Goal: Task Accomplishment & Management: Manage account settings

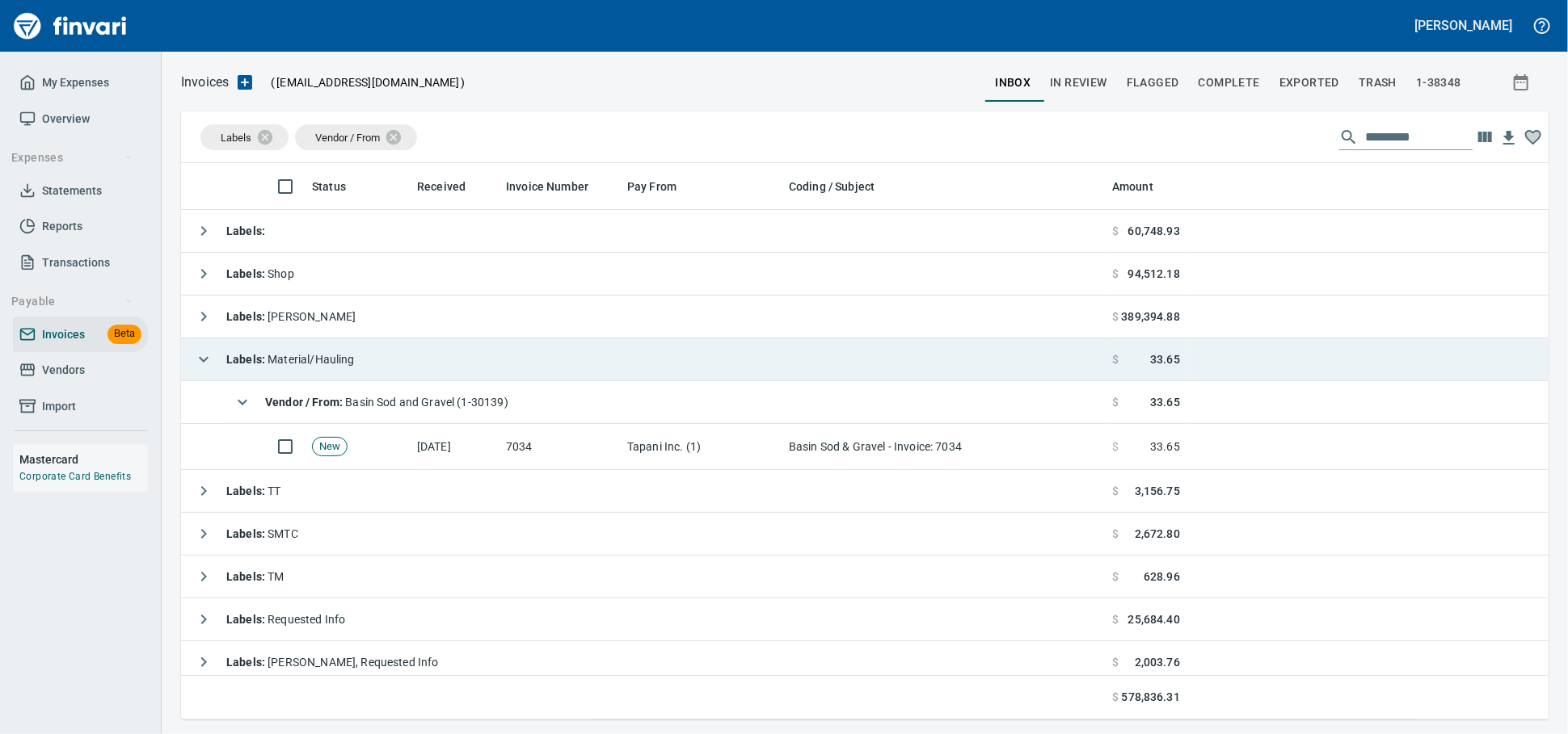
scroll to position [542, 1340]
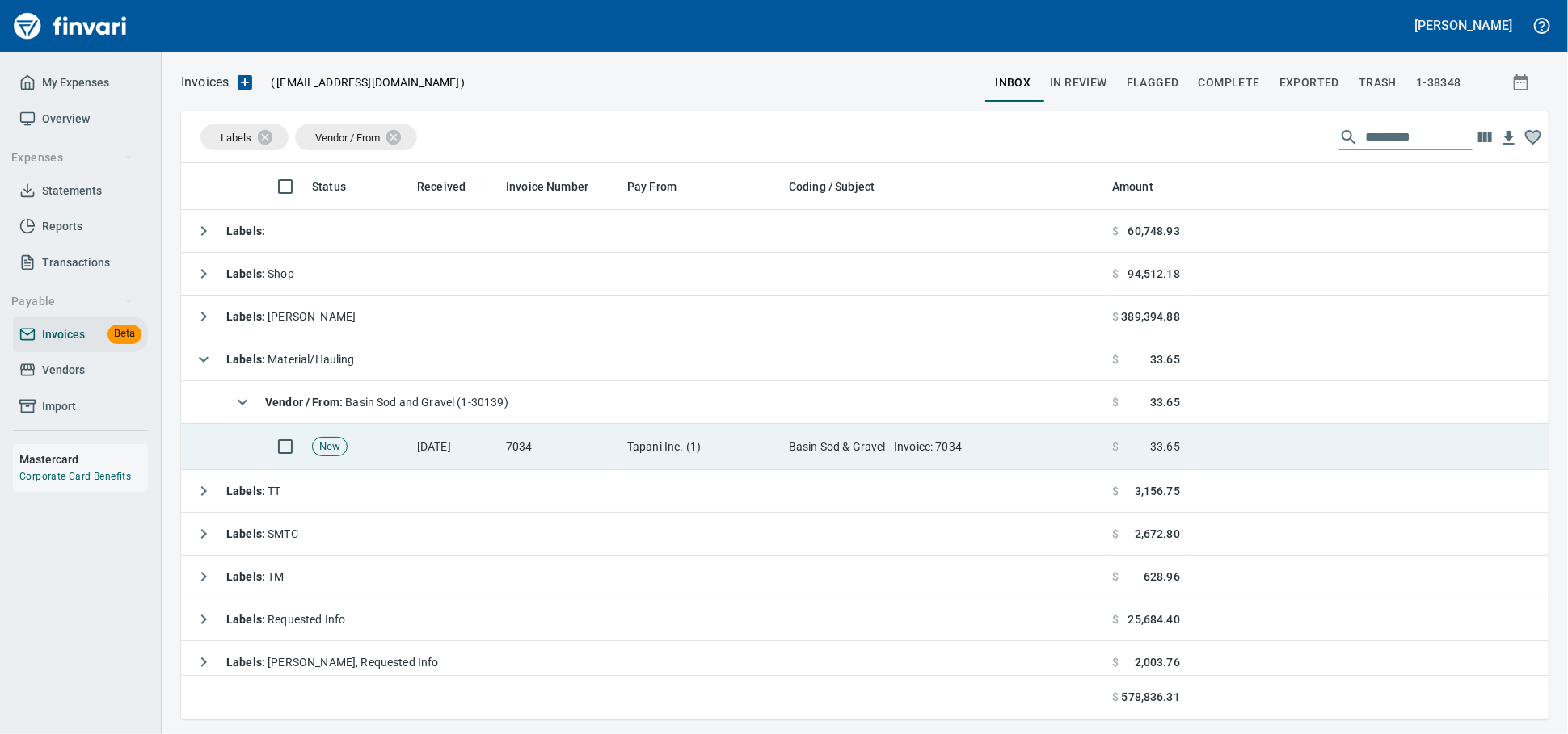
click at [470, 450] on td "[DATE]" at bounding box center [454, 447] width 89 height 46
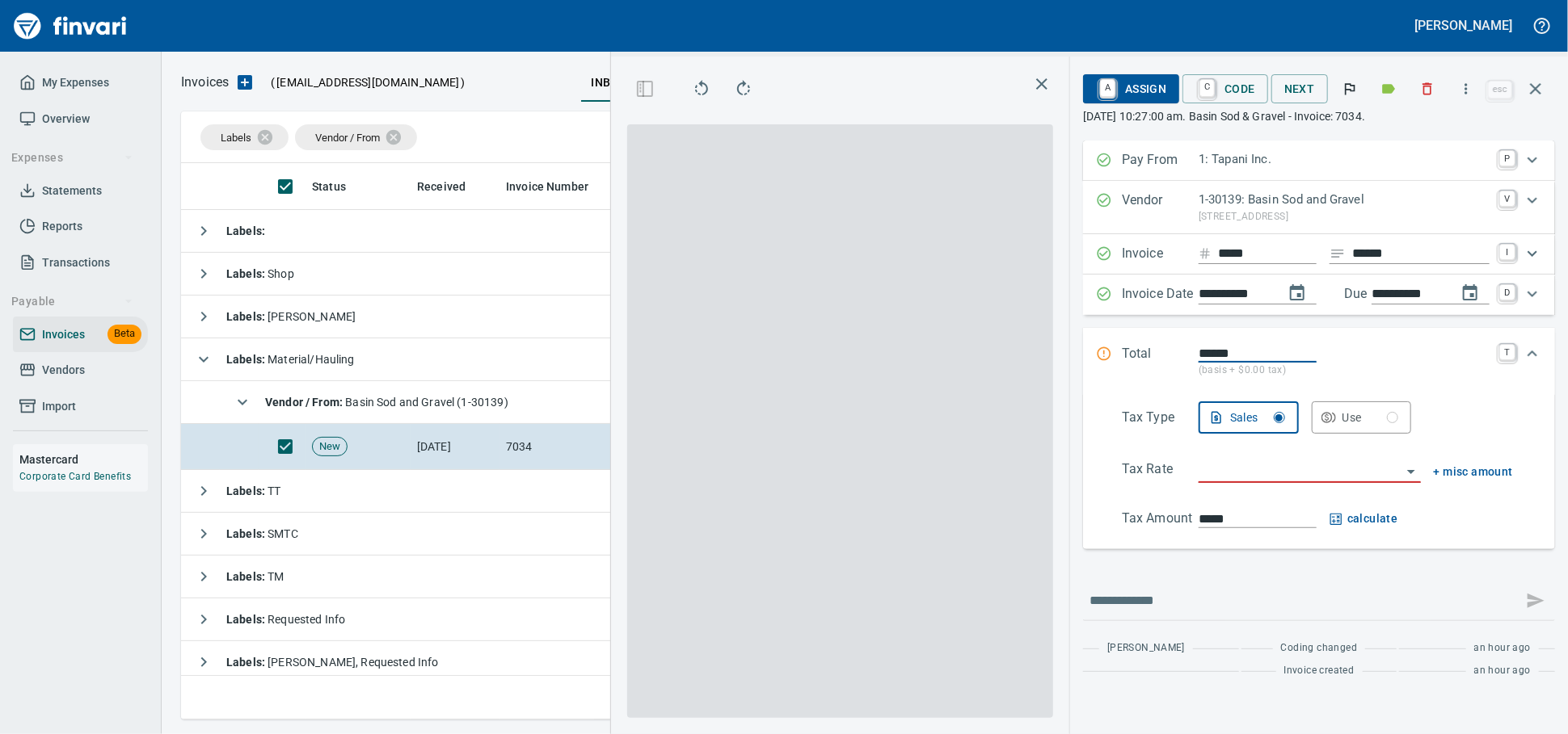
scroll to position [528, 935]
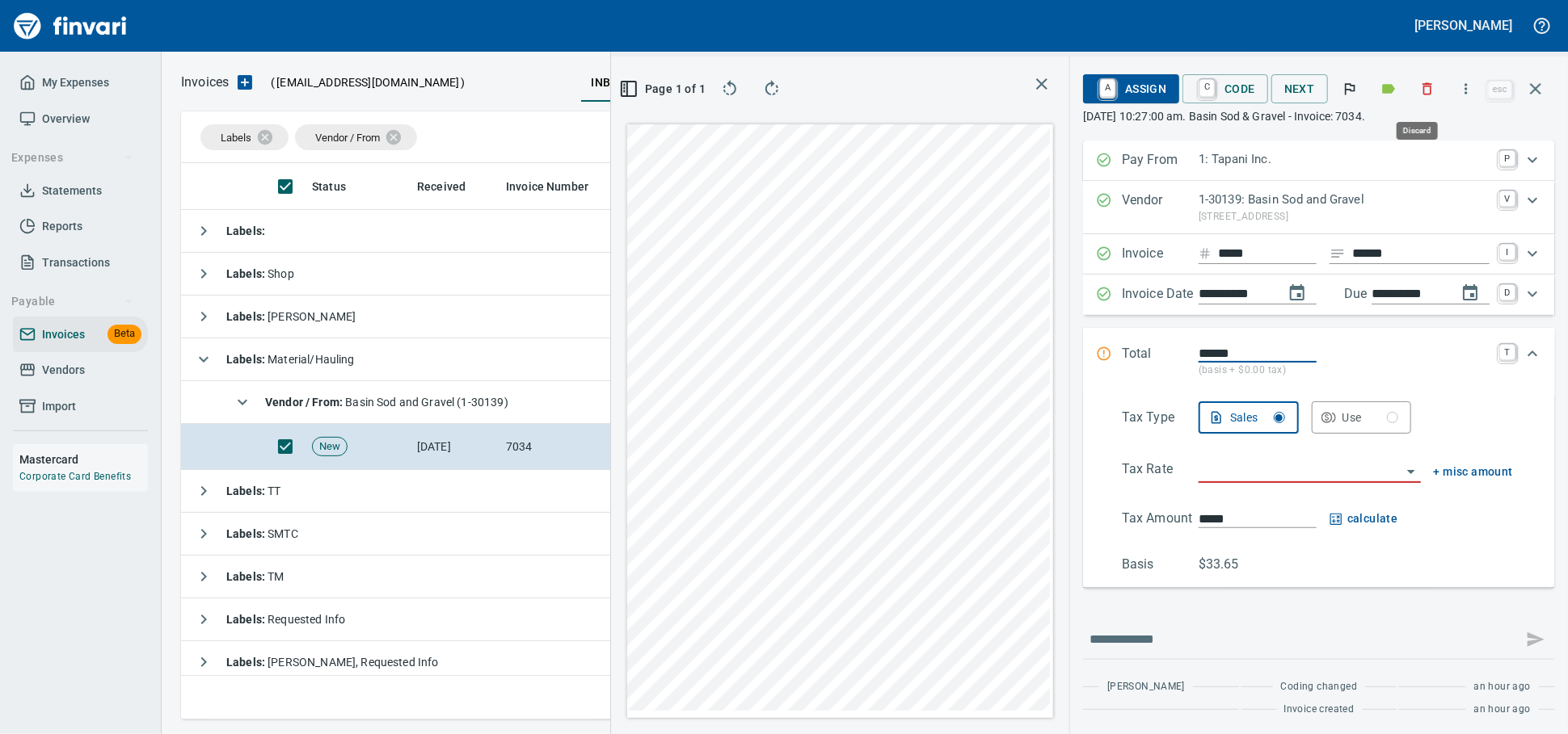
click at [1426, 95] on icon "button" at bounding box center [1426, 89] width 17 height 17
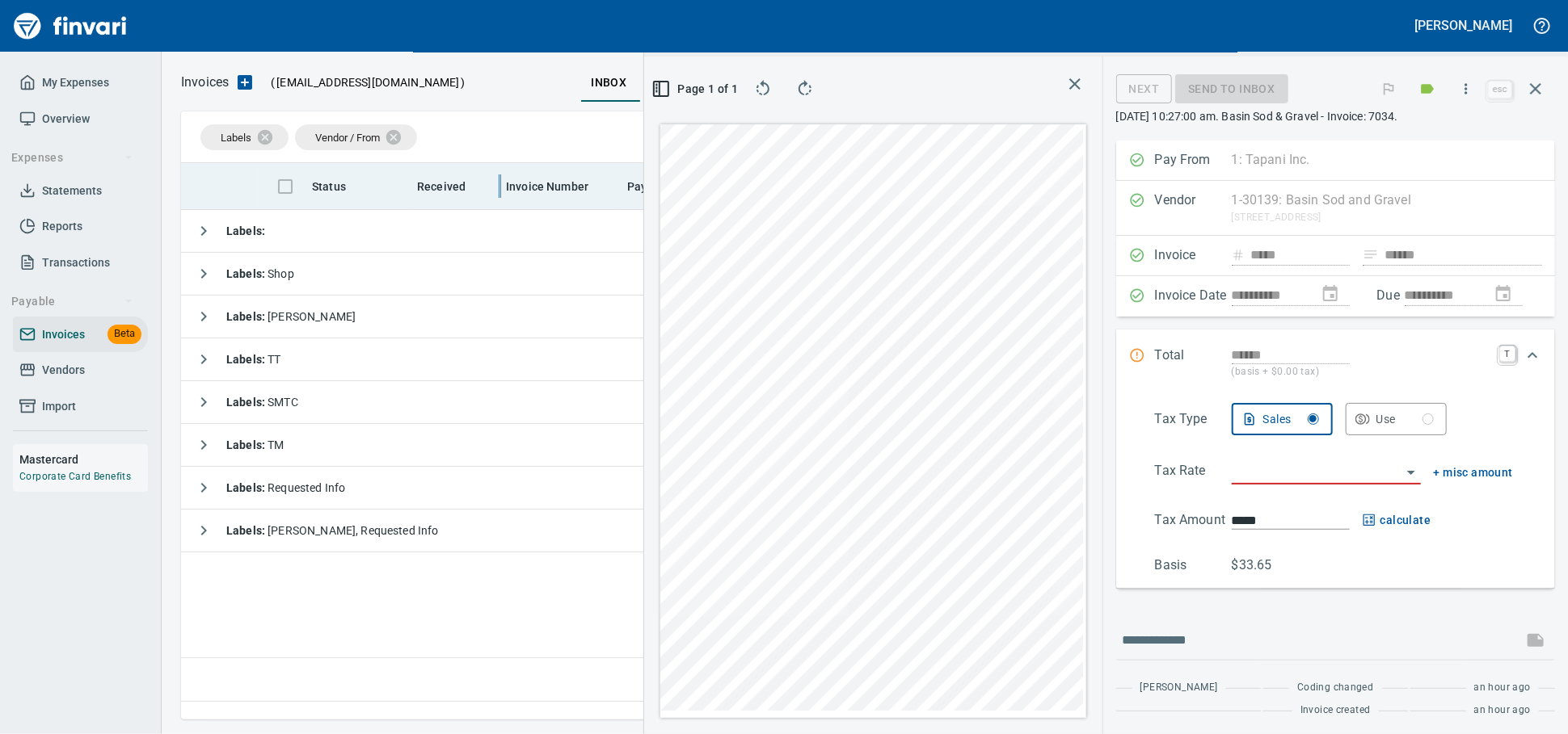
scroll to position [528, 949]
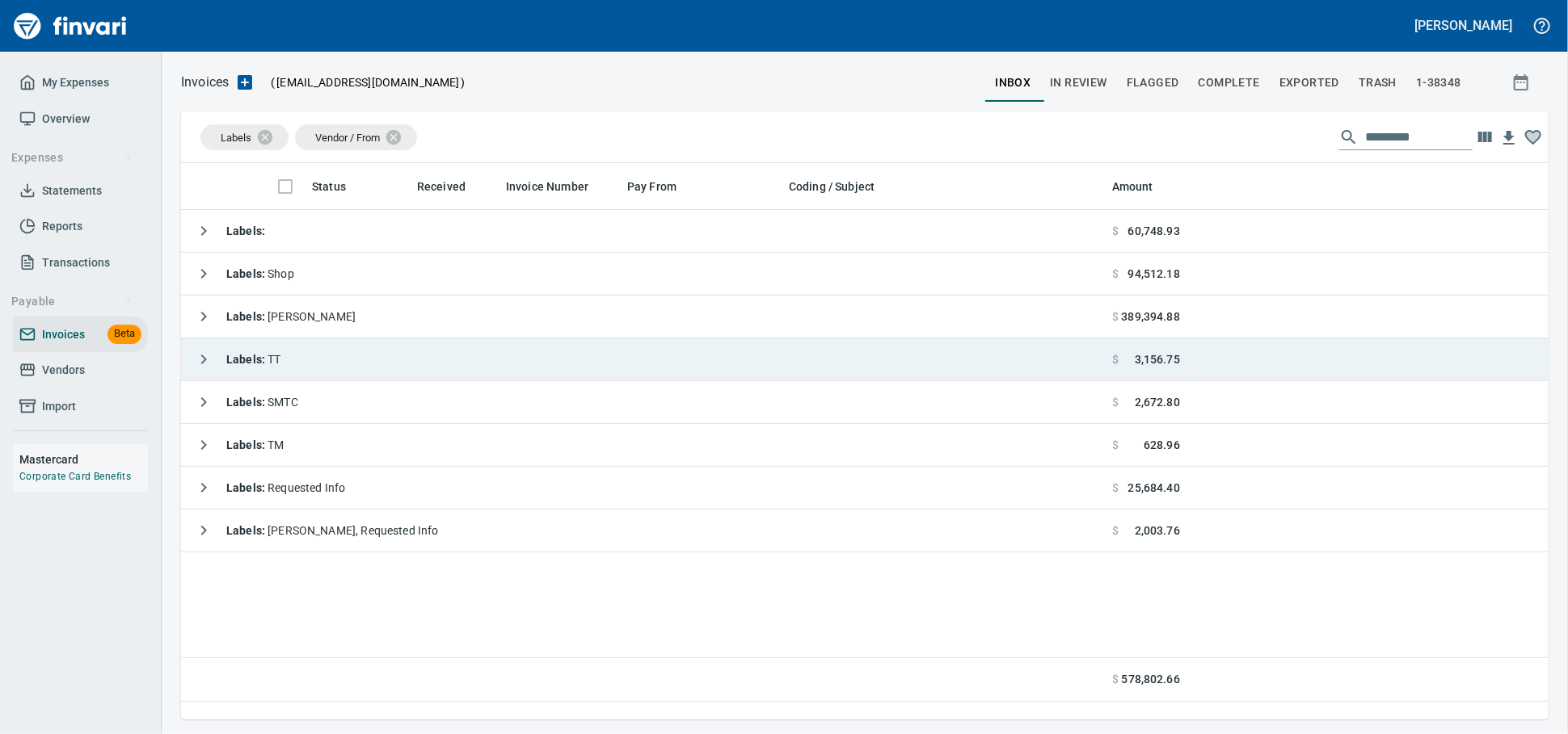
scroll to position [2, 2]
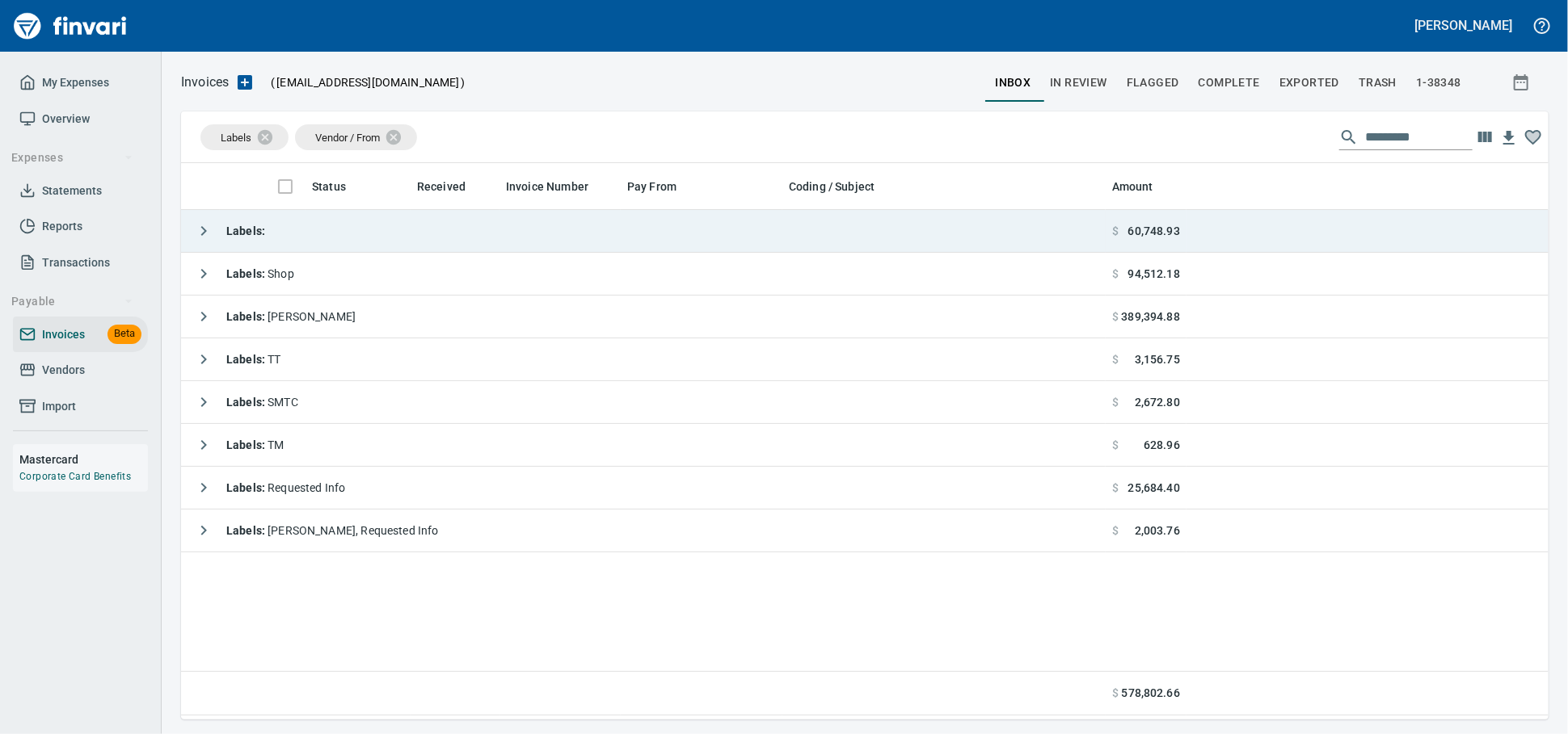
click at [363, 237] on td "Labels :" at bounding box center [642, 231] width 925 height 43
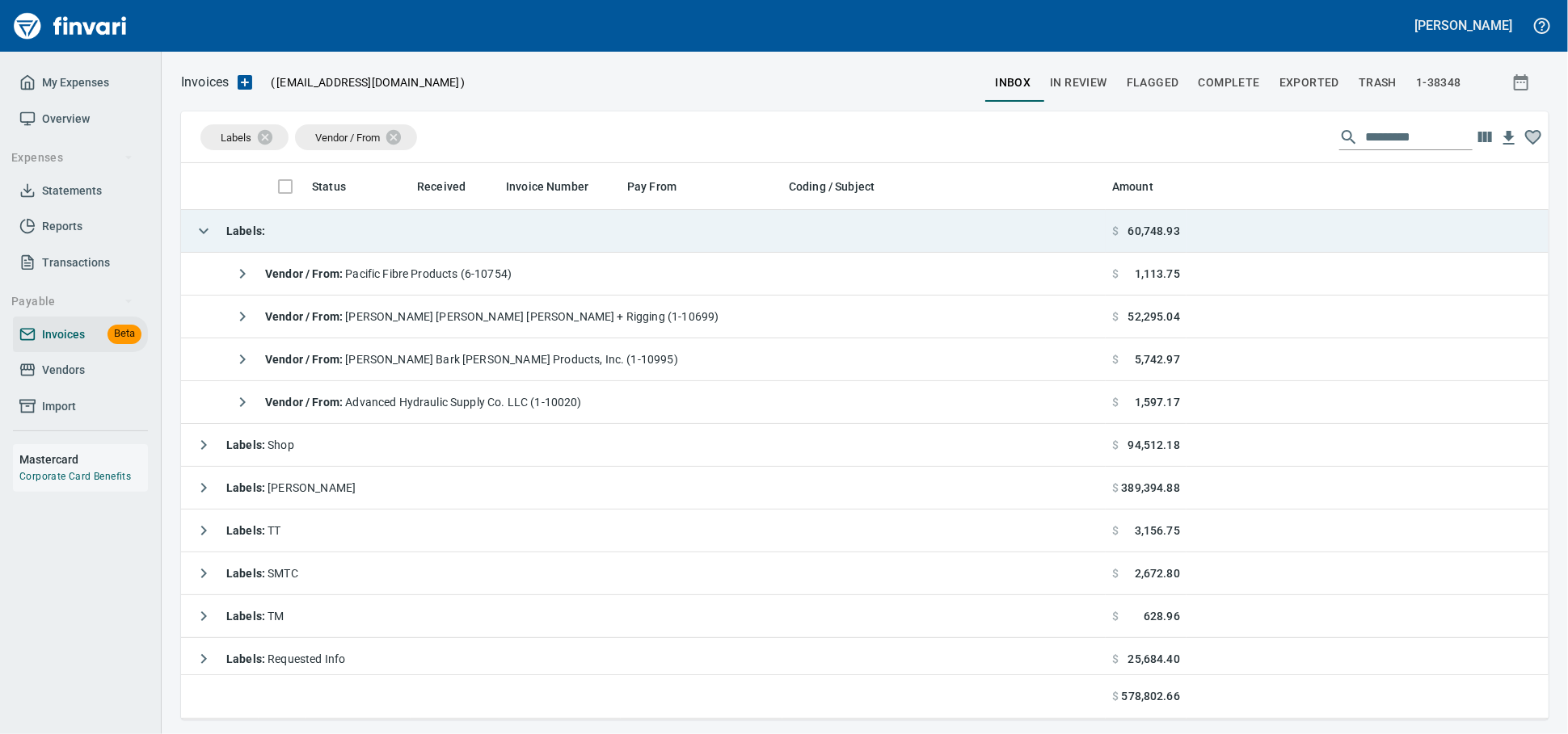
click at [412, 239] on td "Labels :" at bounding box center [642, 231] width 925 height 43
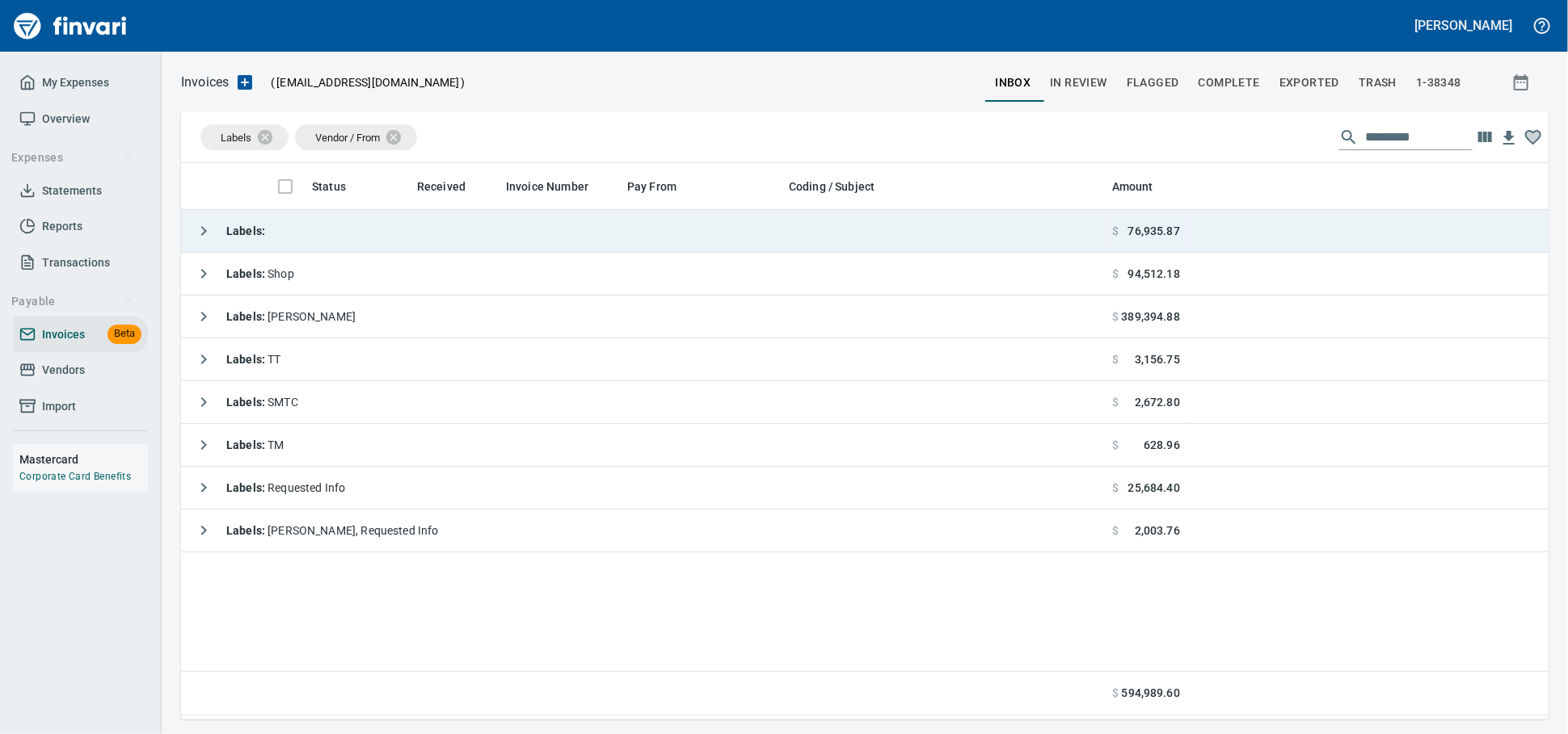
click at [329, 253] on td "Labels :" at bounding box center [642, 231] width 925 height 43
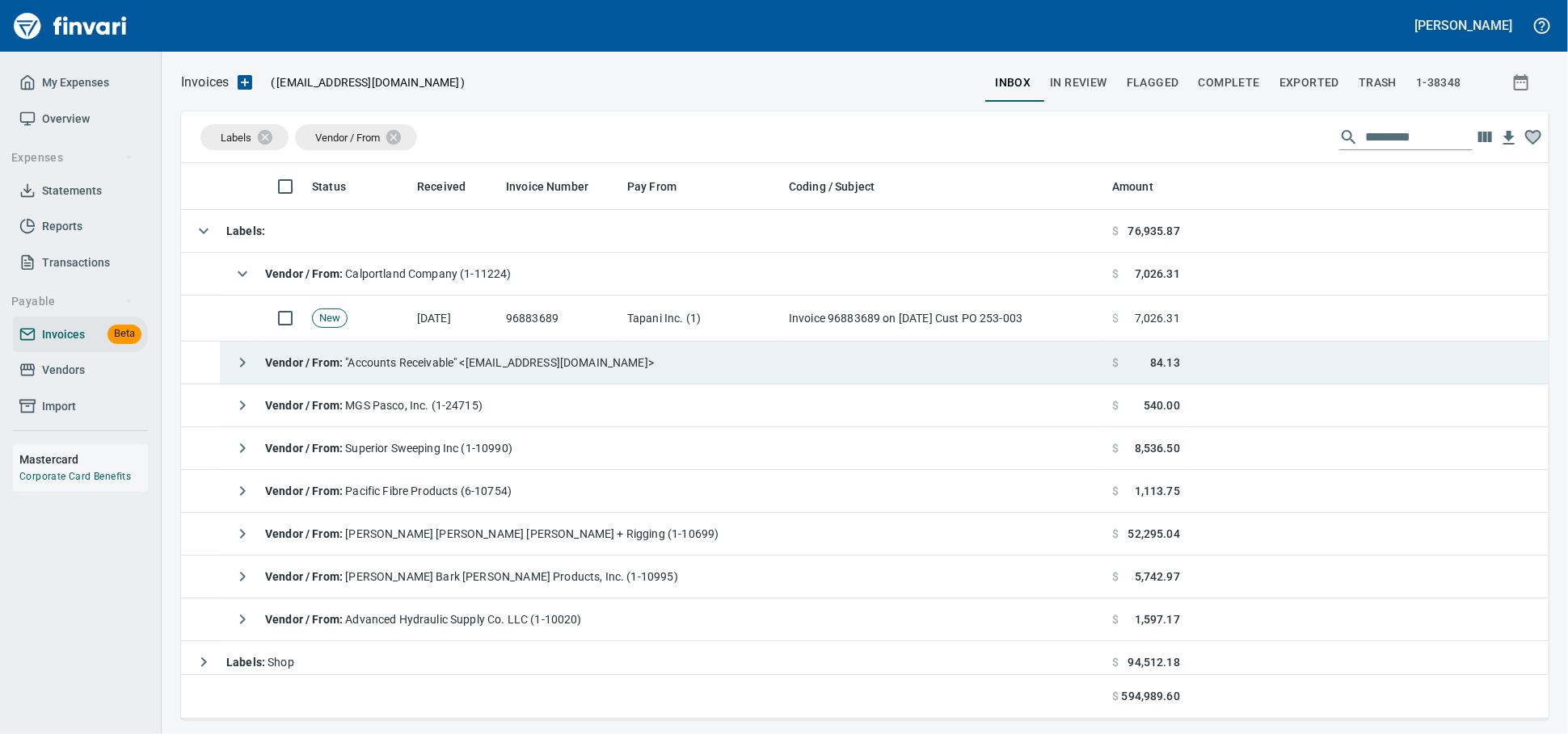
scroll to position [542, 1340]
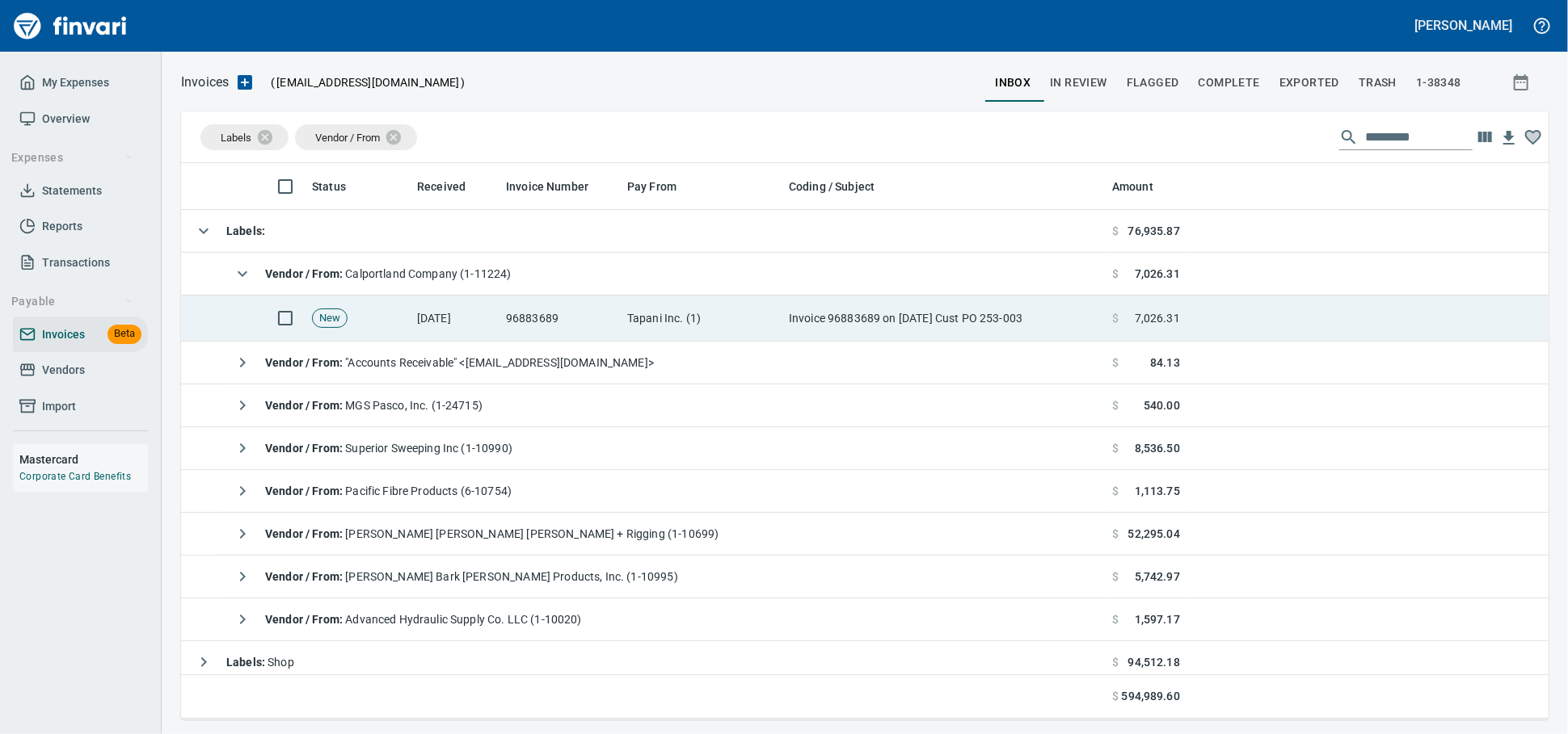
click at [364, 342] on td "New" at bounding box center [358, 318] width 105 height 46
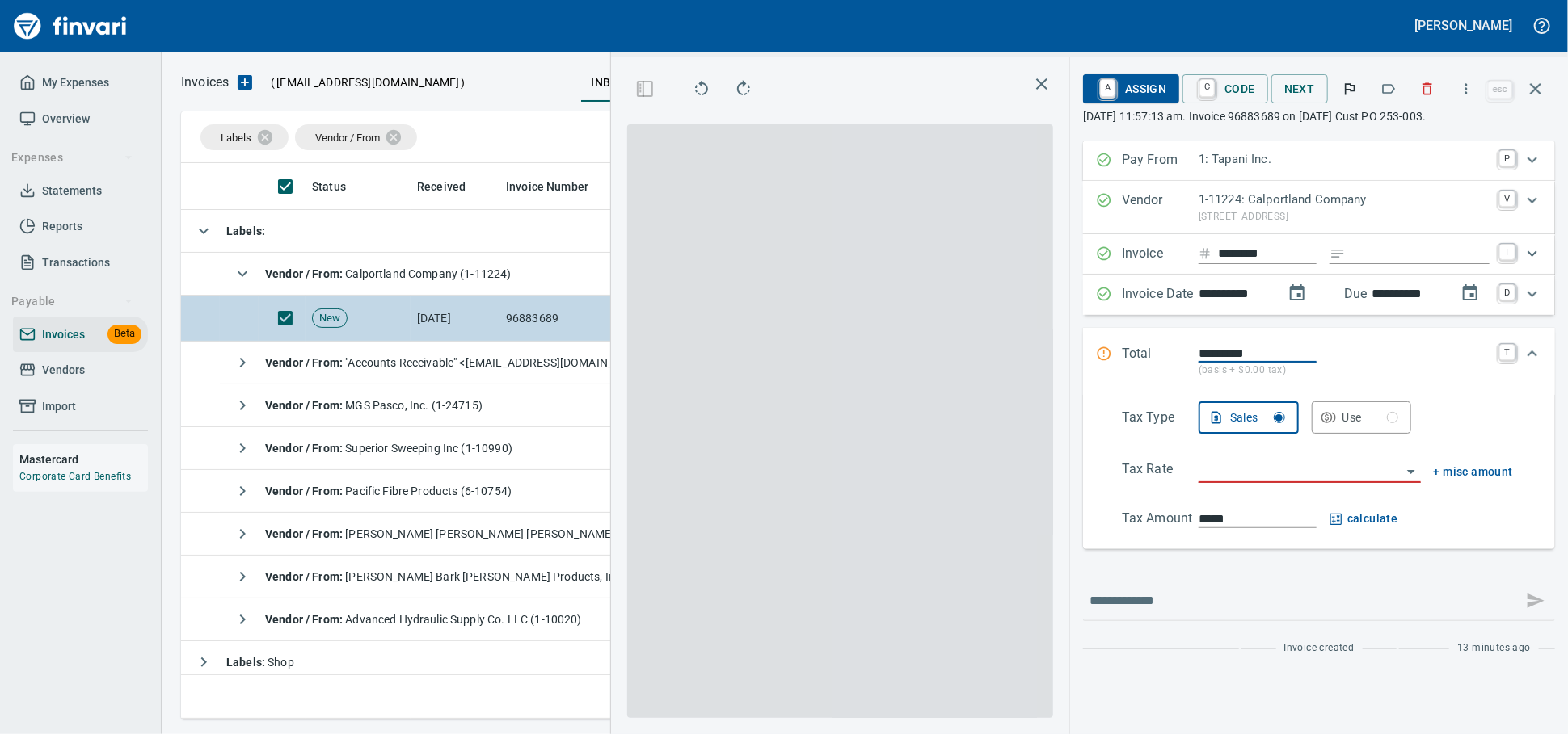
scroll to position [528, 935]
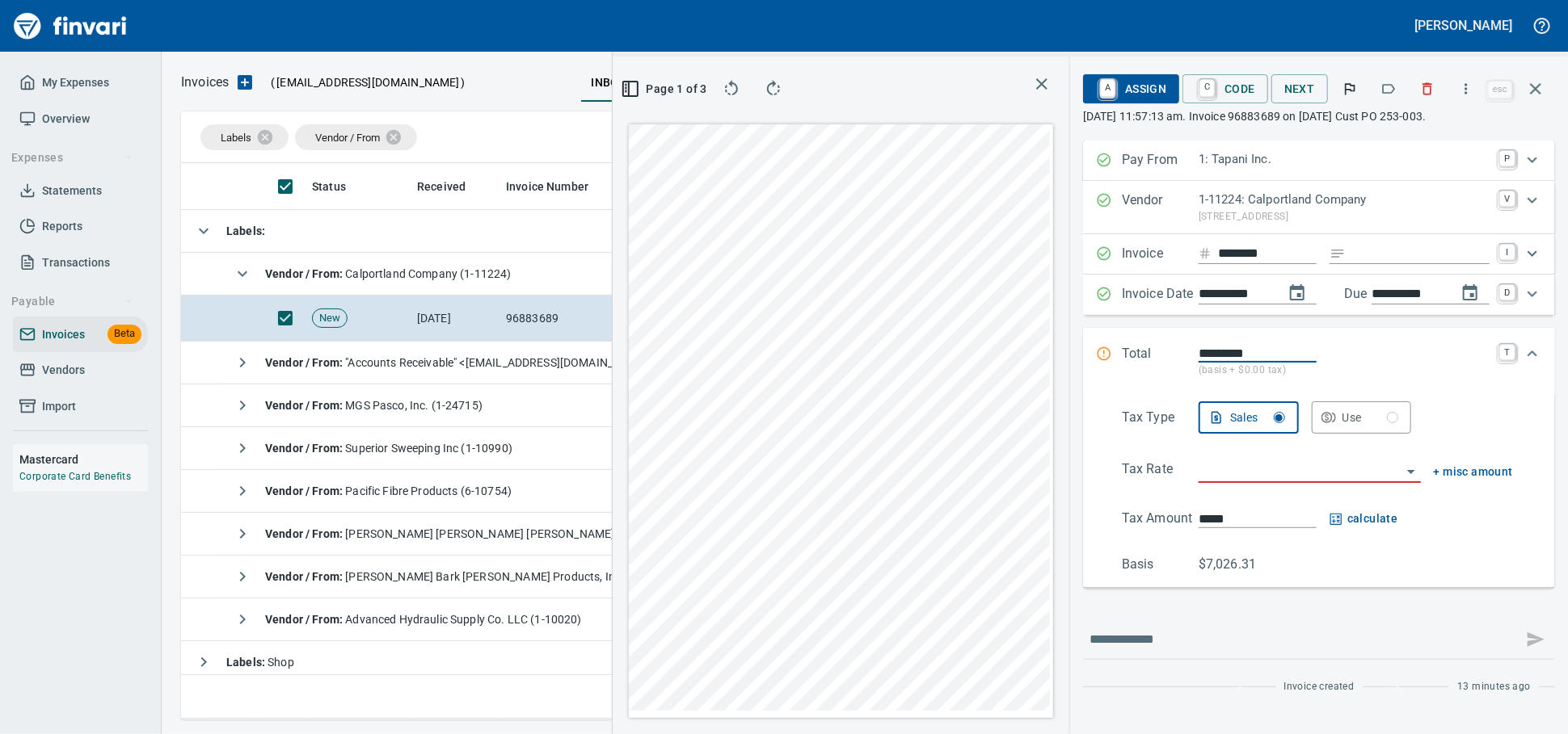
click at [1419, 96] on icon "button" at bounding box center [1426, 89] width 17 height 17
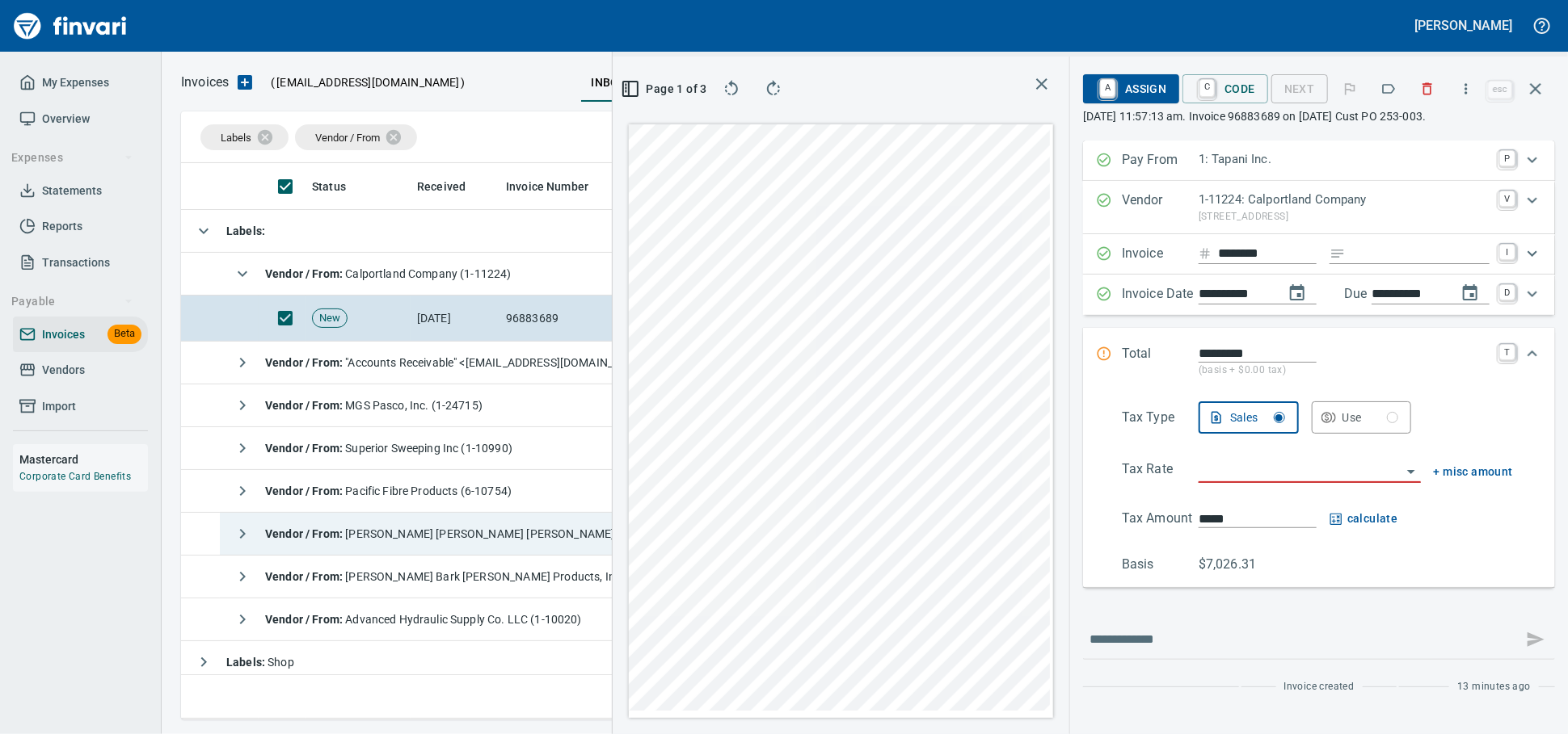
type input "**********"
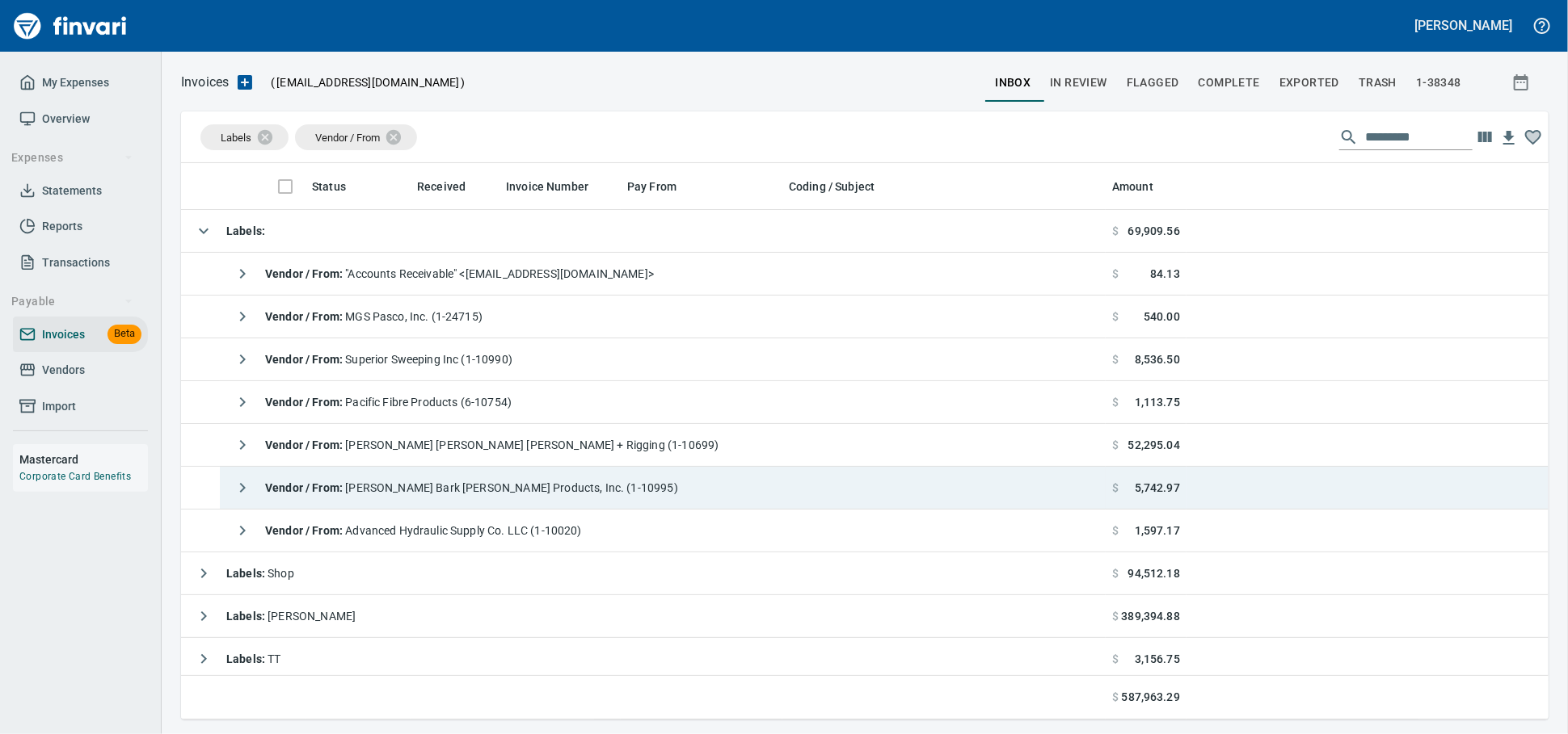
scroll to position [542, 1336]
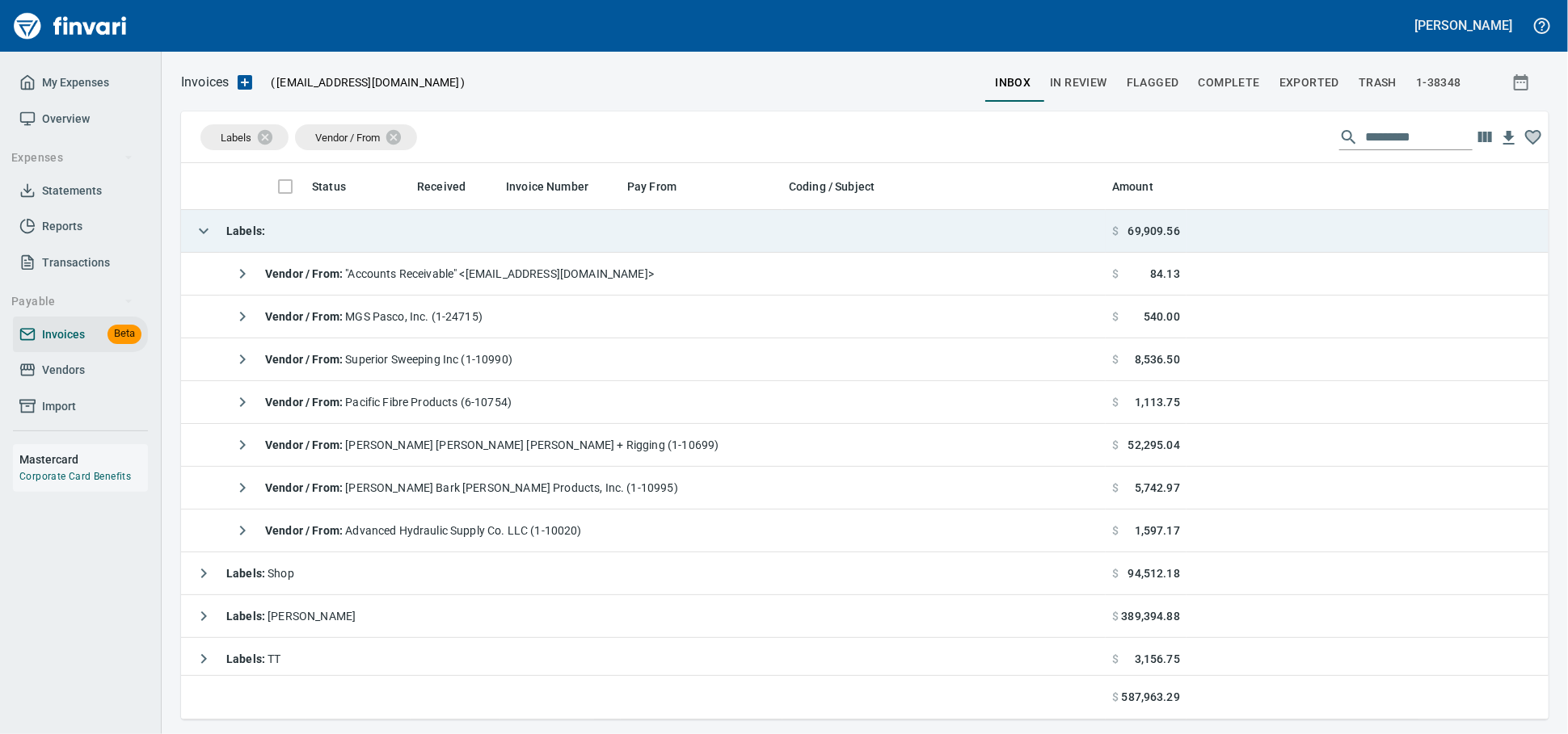
click at [309, 226] on td "Labels :" at bounding box center [642, 231] width 925 height 43
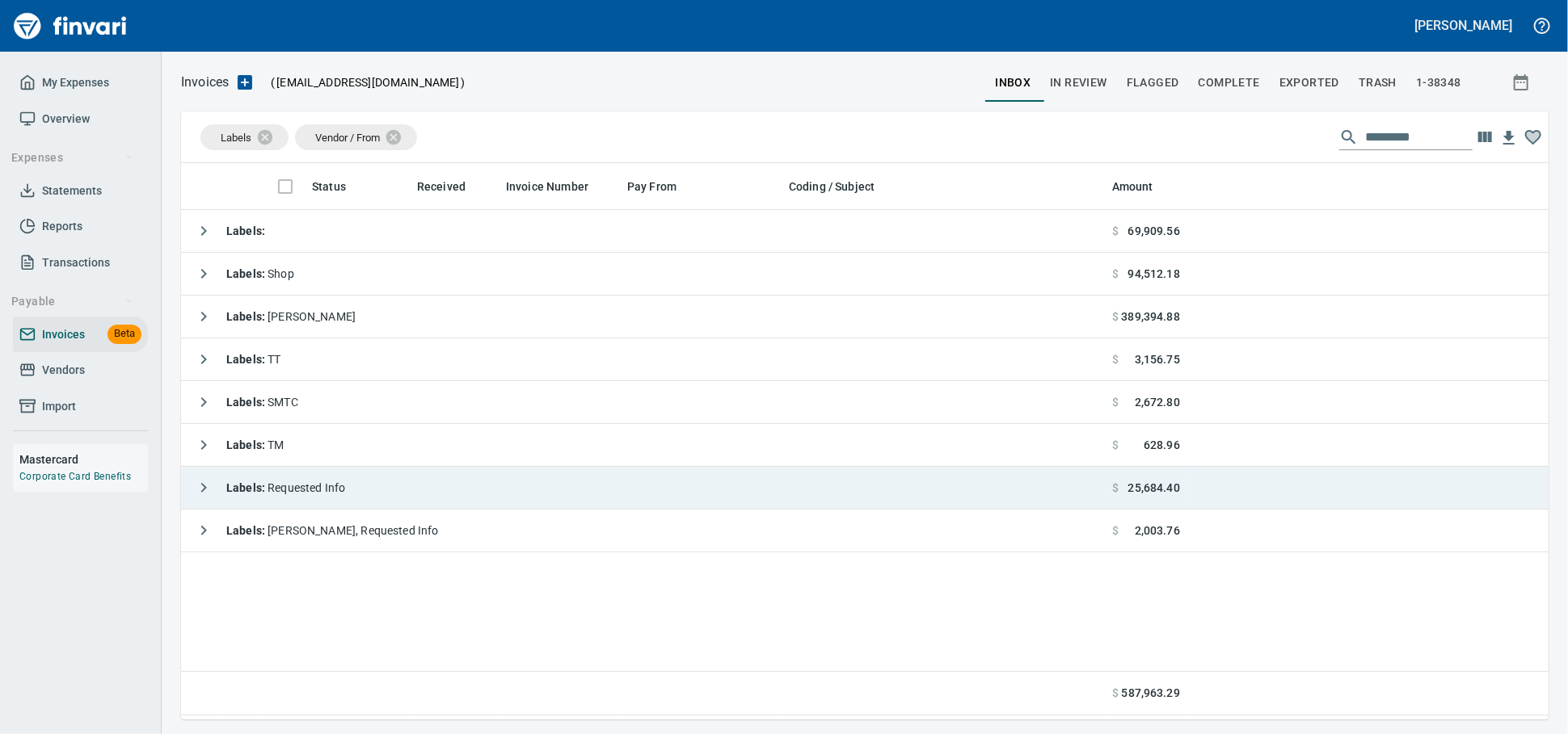
scroll to position [542, 1353]
